Goal: Navigation & Orientation: Find specific page/section

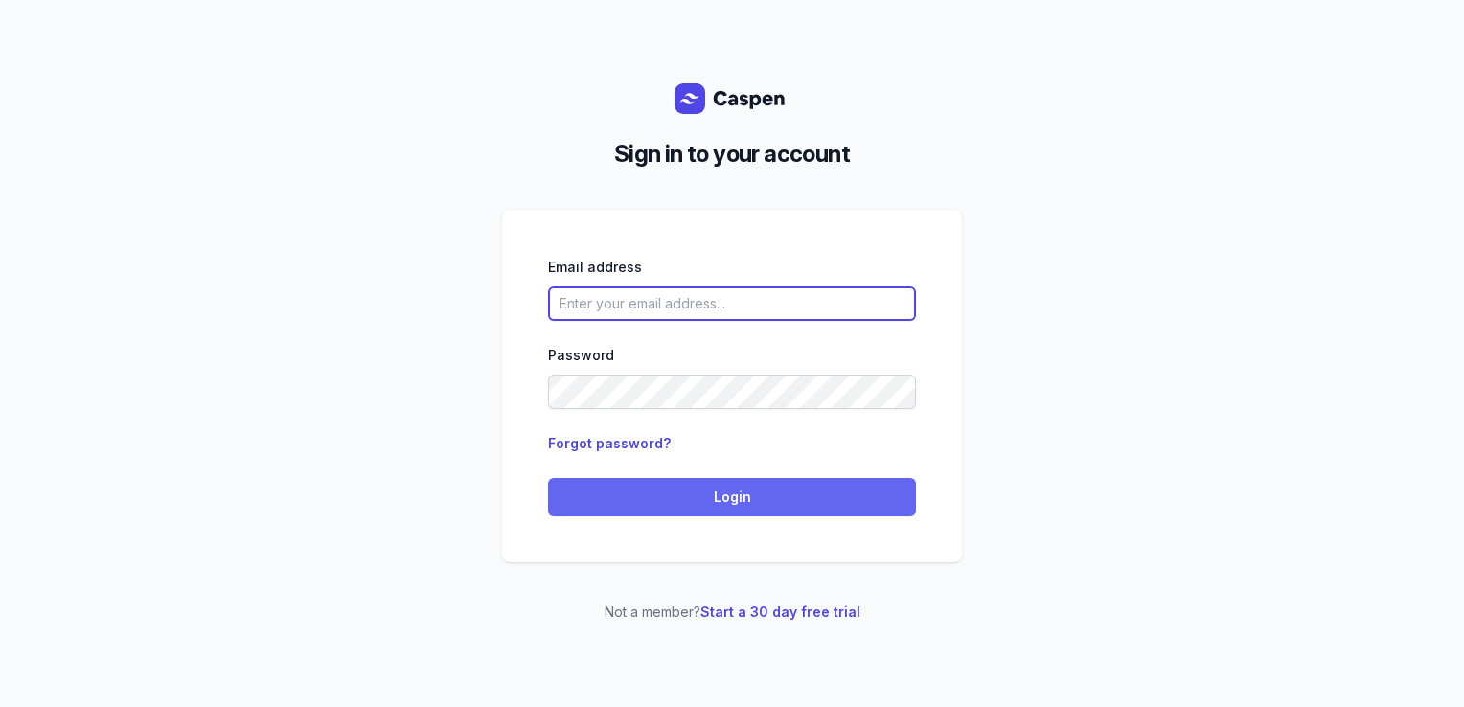
type input "courtney@courtneymaccounselling.com.au"
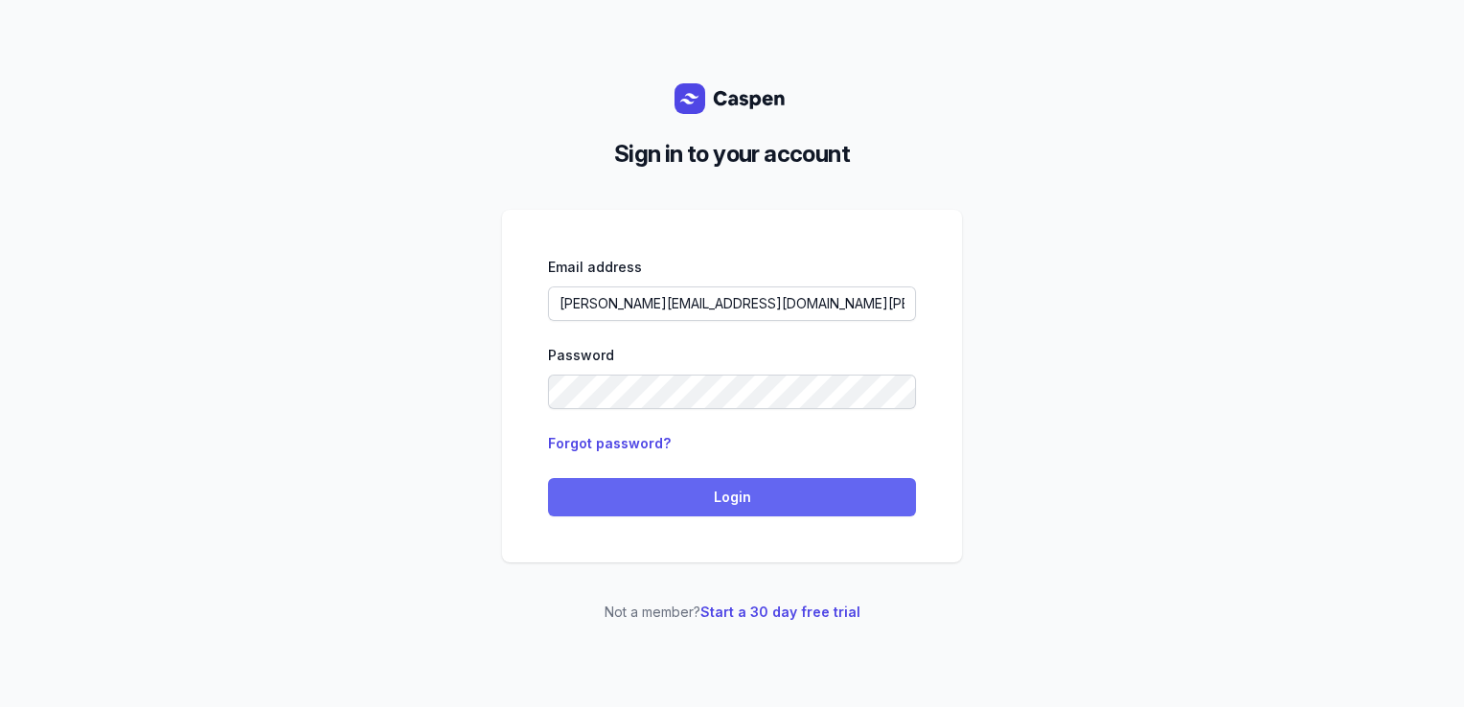
click at [656, 488] on span "Login" at bounding box center [732, 497] width 345 height 23
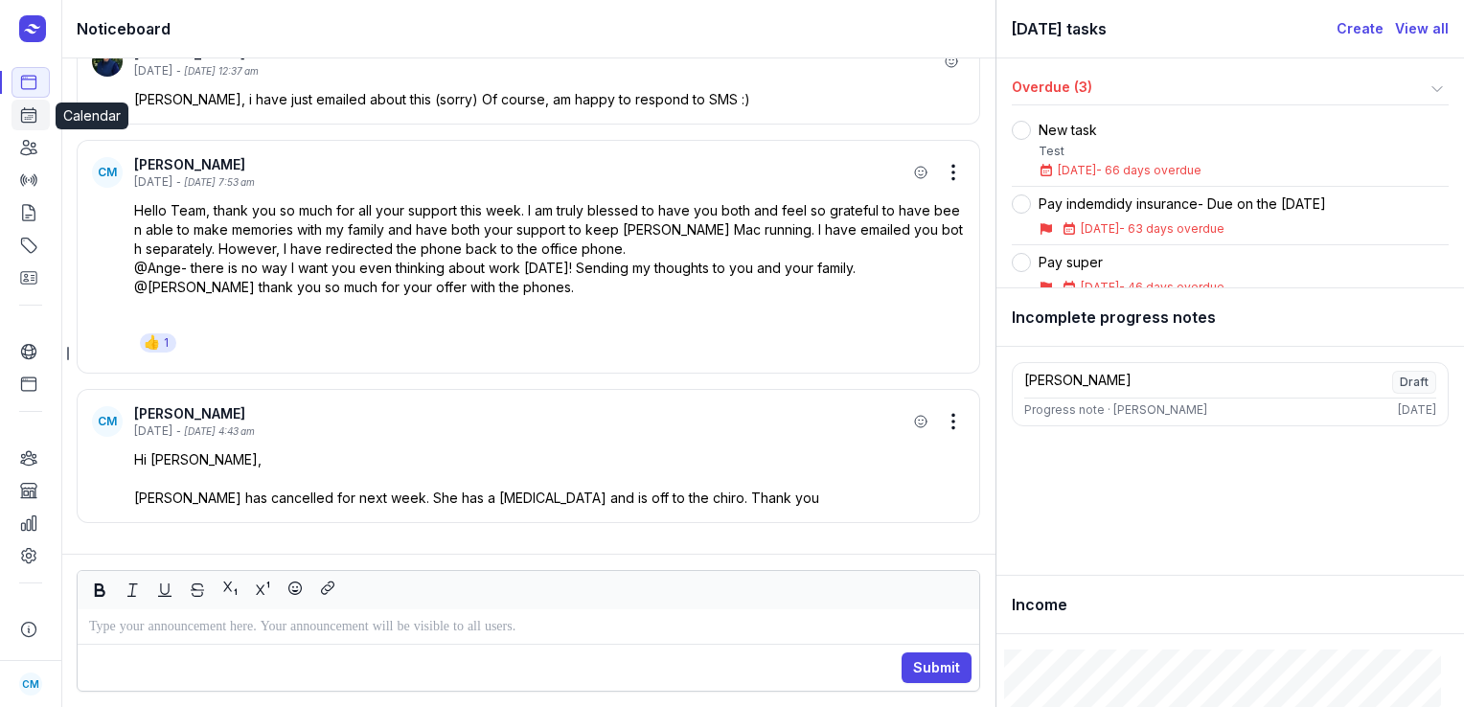
click at [22, 119] on icon at bounding box center [29, 115] width 14 height 14
select select "week"
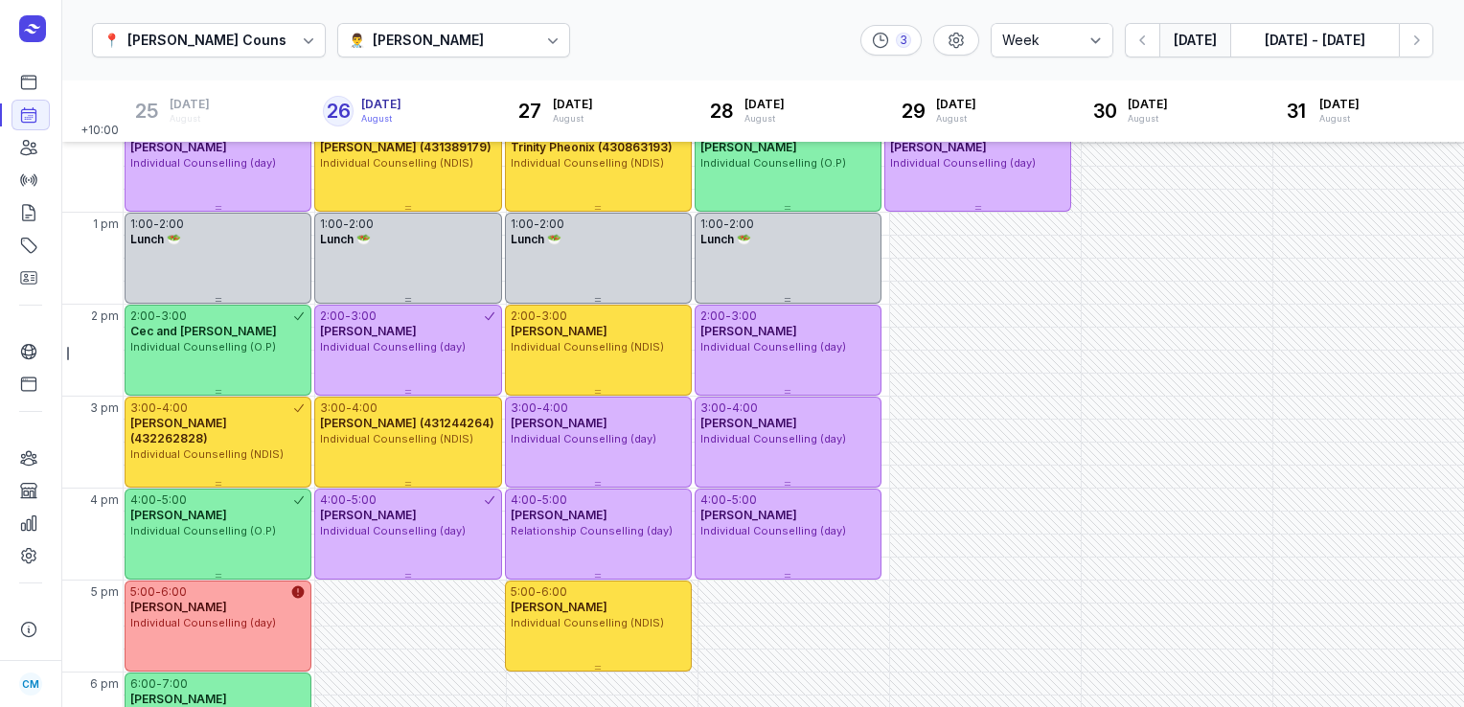
scroll to position [387, 0]
